Goal: Use online tool/utility: Utilize a website feature to perform a specific function

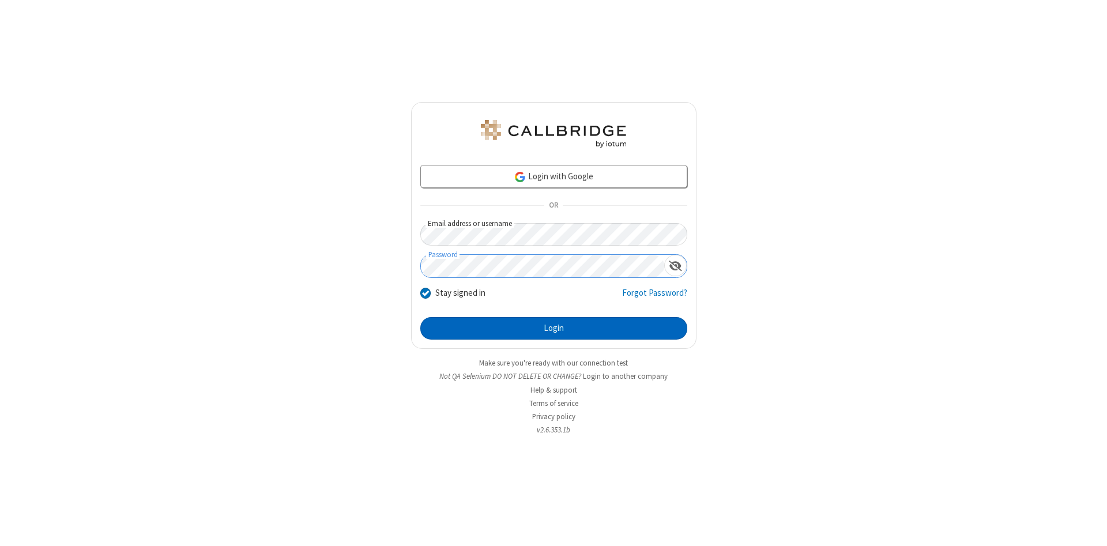
click at [554, 329] on button "Login" at bounding box center [553, 328] width 267 height 23
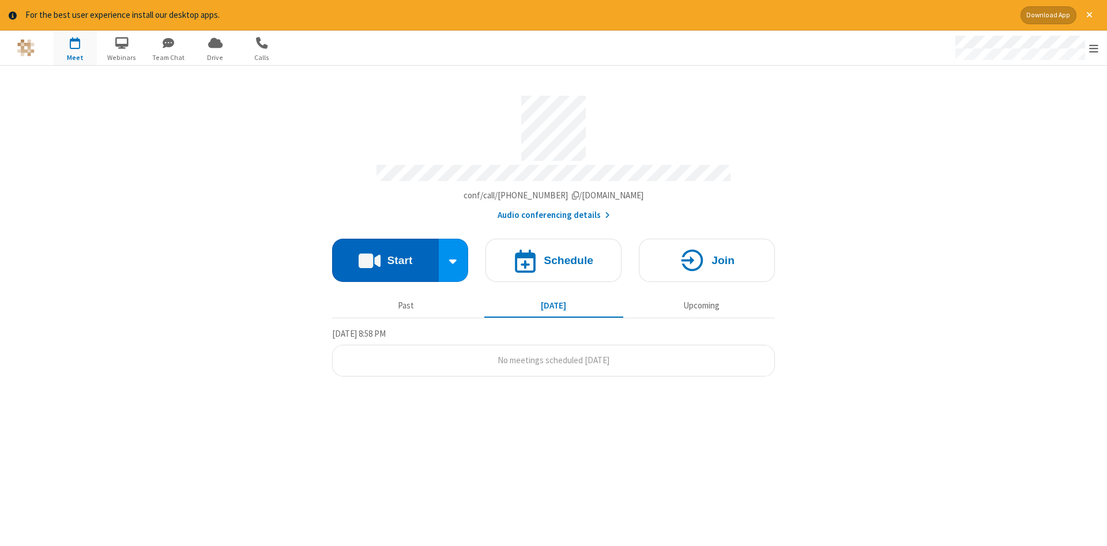
click at [385, 256] on button "Start" at bounding box center [385, 260] width 107 height 43
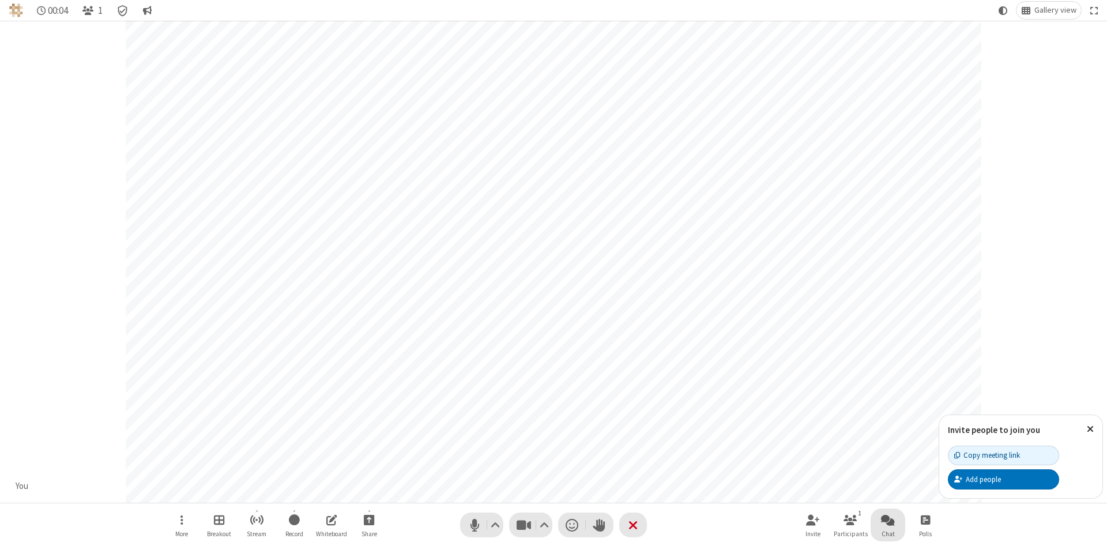
click at [888, 519] on span "Open chat" at bounding box center [888, 520] width 14 height 14
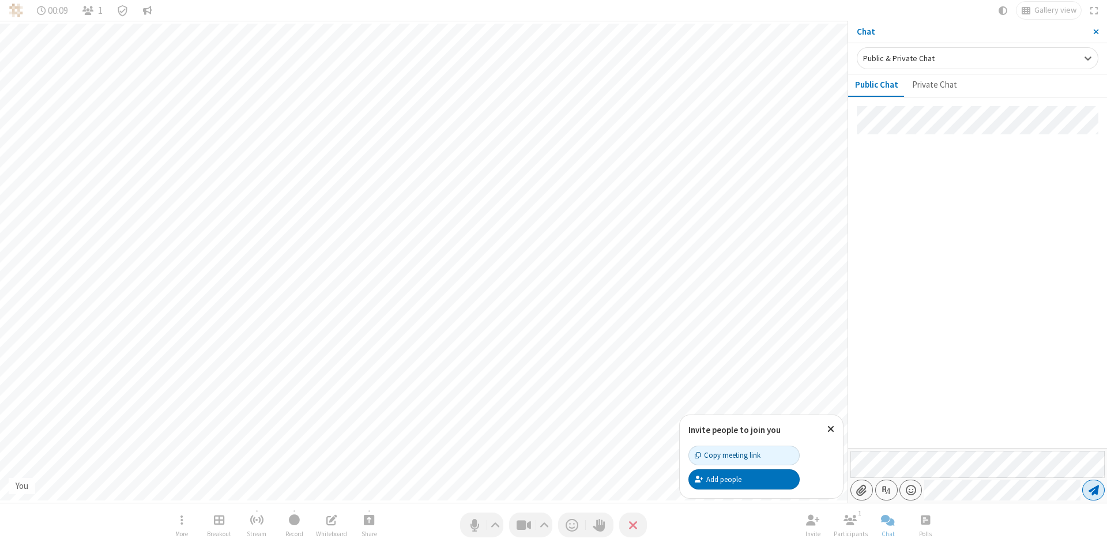
click at [1093, 490] on span "Send message" at bounding box center [1094, 490] width 10 height 12
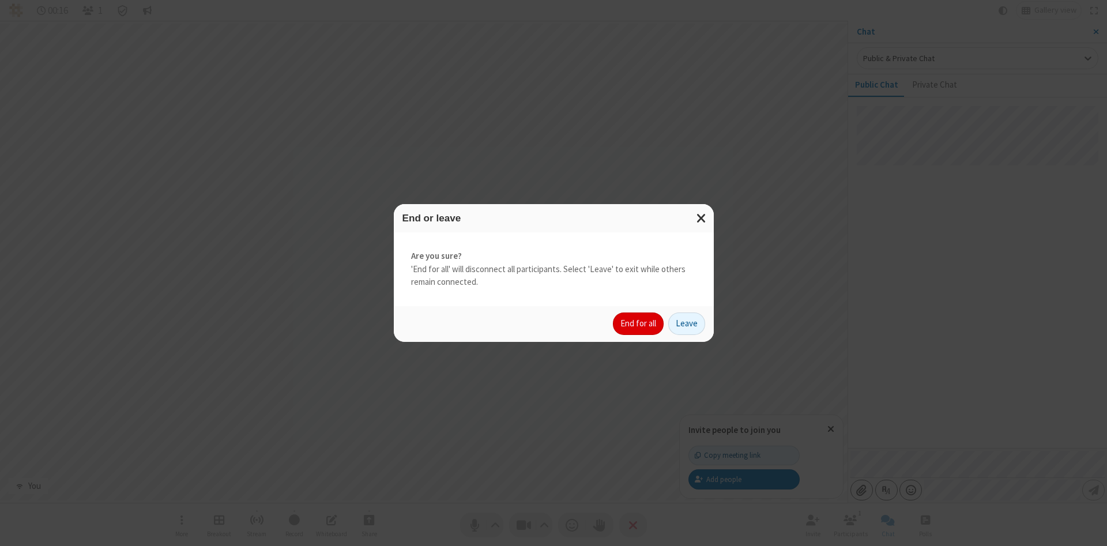
click at [639, 323] on button "End for all" at bounding box center [638, 324] width 51 height 23
